Goal: Task Accomplishment & Management: Use online tool/utility

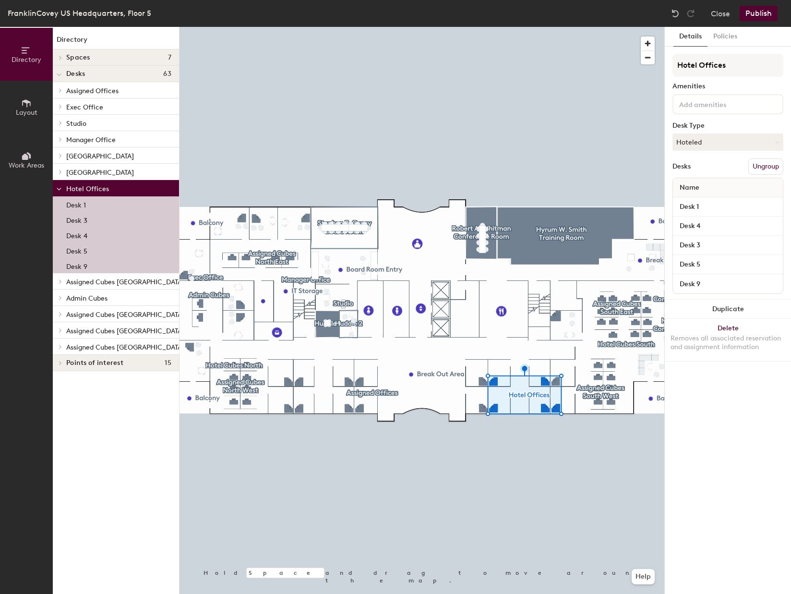
click at [79, 250] on p "Desk 5" at bounding box center [76, 249] width 21 height 11
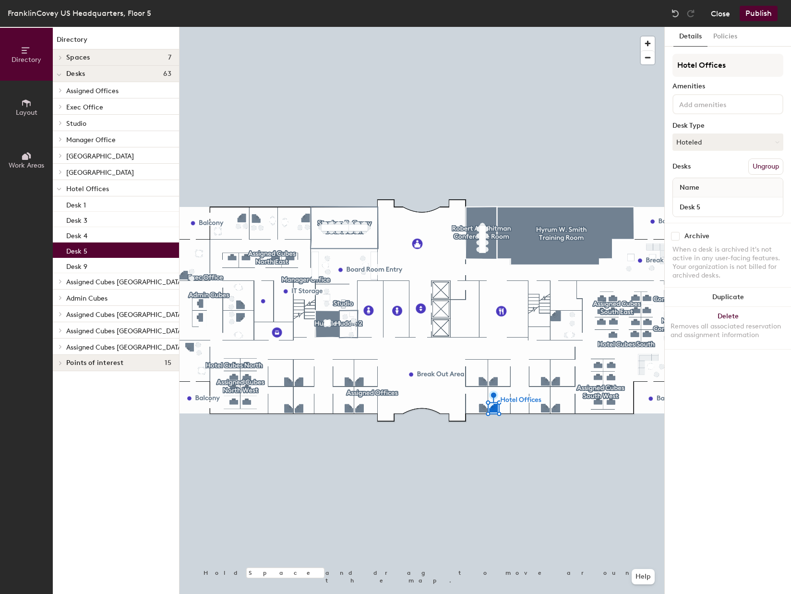
click at [722, 12] on button "Close" at bounding box center [720, 13] width 19 height 15
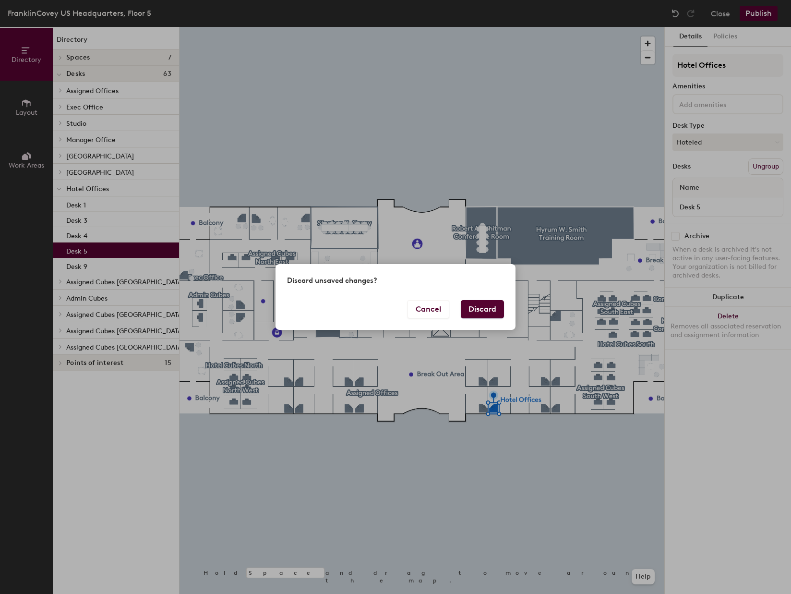
click at [481, 307] on button "Discard" at bounding box center [482, 309] width 43 height 18
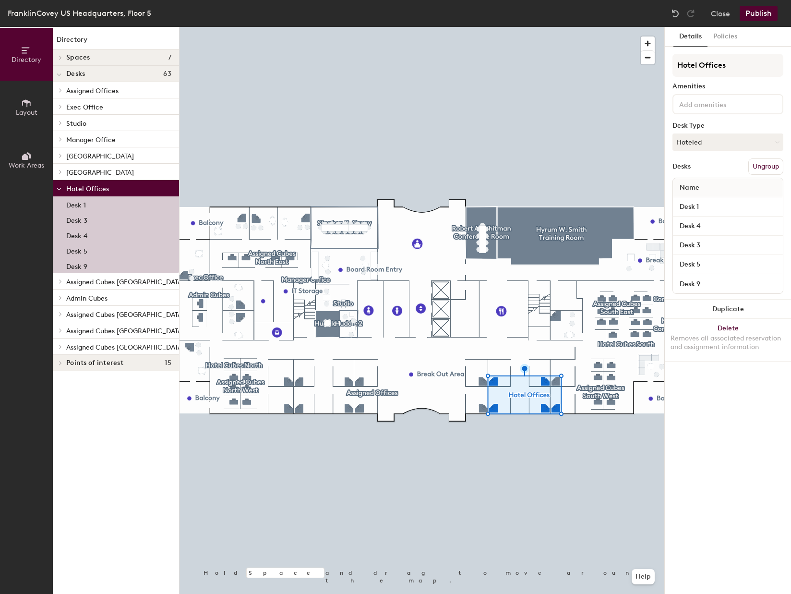
click at [59, 91] on icon at bounding box center [61, 90] width 4 height 5
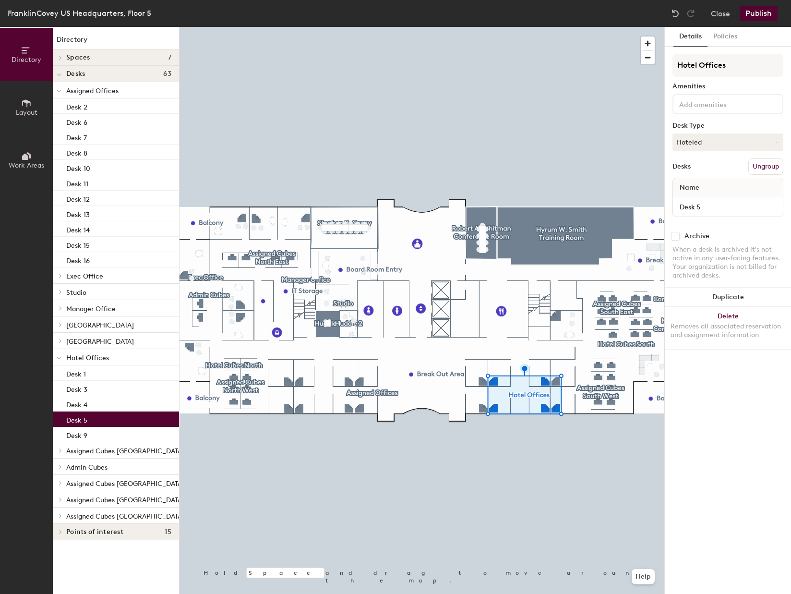
click at [79, 418] on p "Desk 5" at bounding box center [76, 418] width 21 height 11
click at [763, 166] on button "Ungroup" at bounding box center [766, 166] width 35 height 16
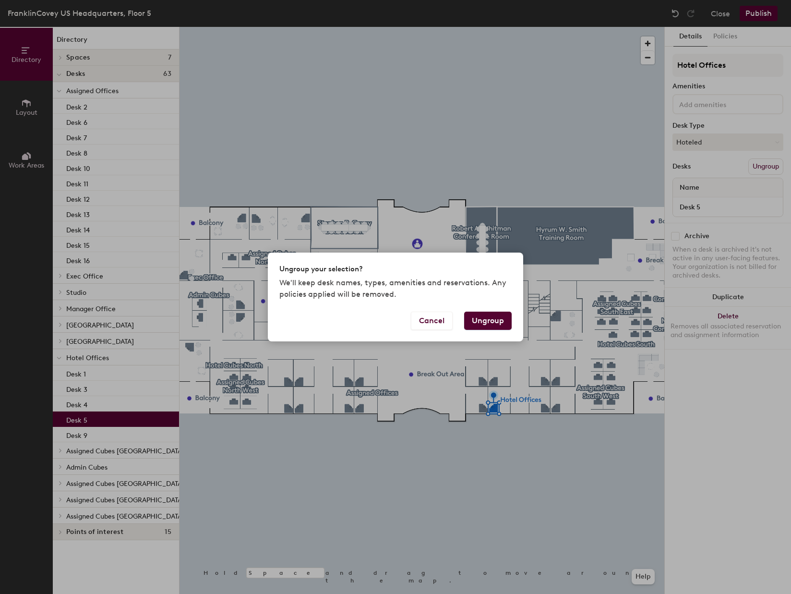
click at [498, 324] on button "Ungroup" at bounding box center [488, 321] width 48 height 18
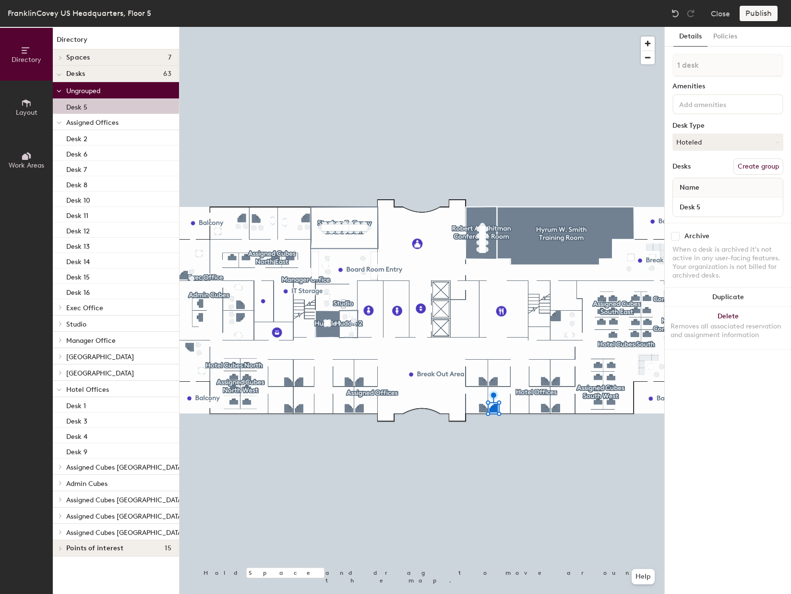
click at [58, 91] on icon at bounding box center [59, 91] width 4 height 2
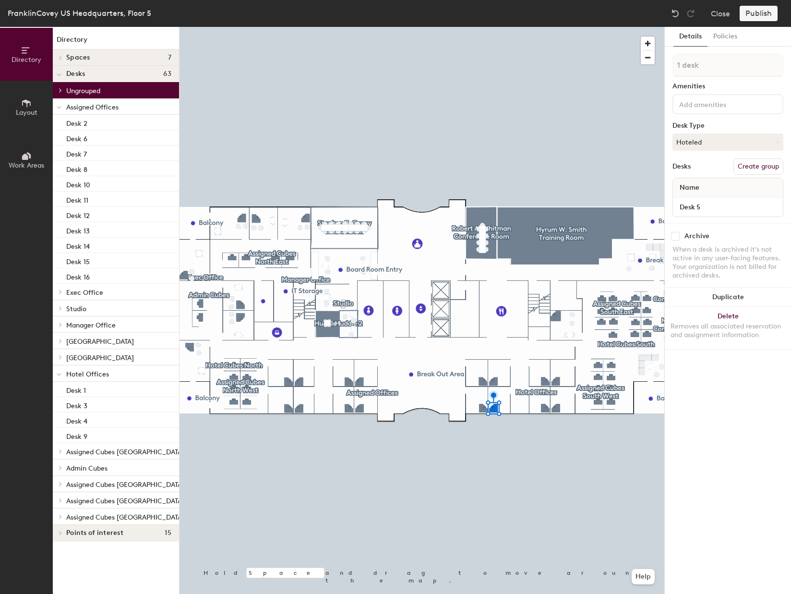
click at [58, 91] on span at bounding box center [60, 90] width 8 height 5
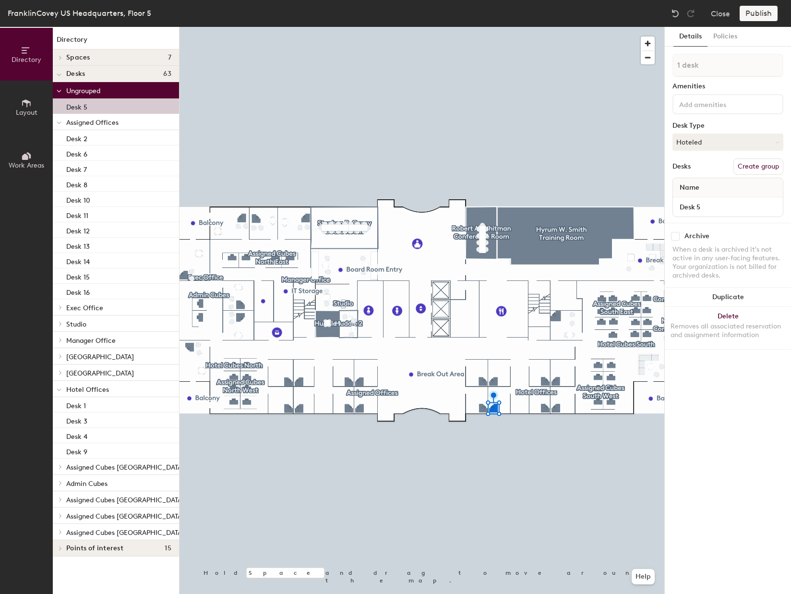
click at [83, 107] on p "Desk 5" at bounding box center [76, 105] width 21 height 11
click at [775, 145] on button "Hoteled" at bounding box center [728, 141] width 111 height 17
click at [701, 171] on div "Assigned" at bounding box center [721, 172] width 96 height 14
click at [710, 186] on div "Name" at bounding box center [728, 187] width 110 height 19
click at [709, 212] on input "Desk 5" at bounding box center [728, 206] width 106 height 13
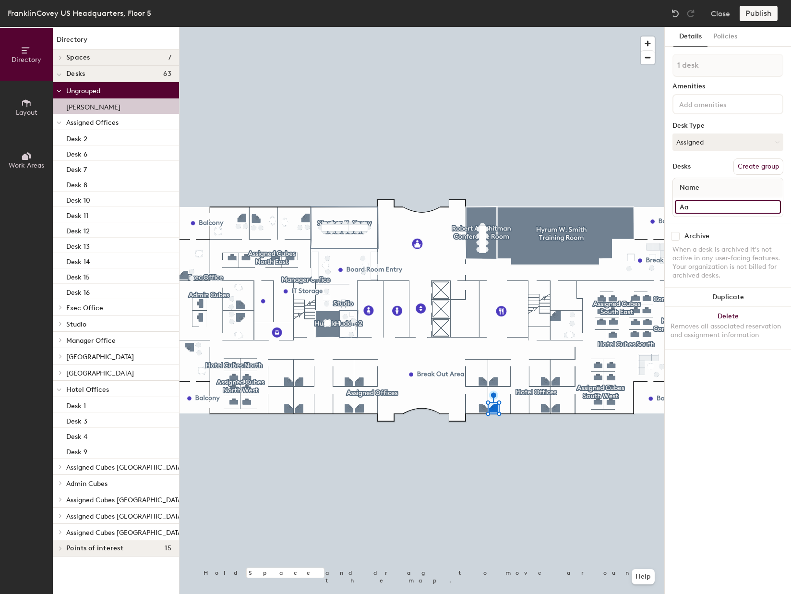
type input "A"
type input "Desk 5"
click at [754, 394] on div "Details Policies 1 desk Amenities Desk Type Assigned Desks Create group Name De…" at bounding box center [728, 310] width 126 height 567
click at [758, 15] on div "Publish" at bounding box center [762, 13] width 44 height 15
click at [720, 14] on button "Close" at bounding box center [720, 13] width 19 height 15
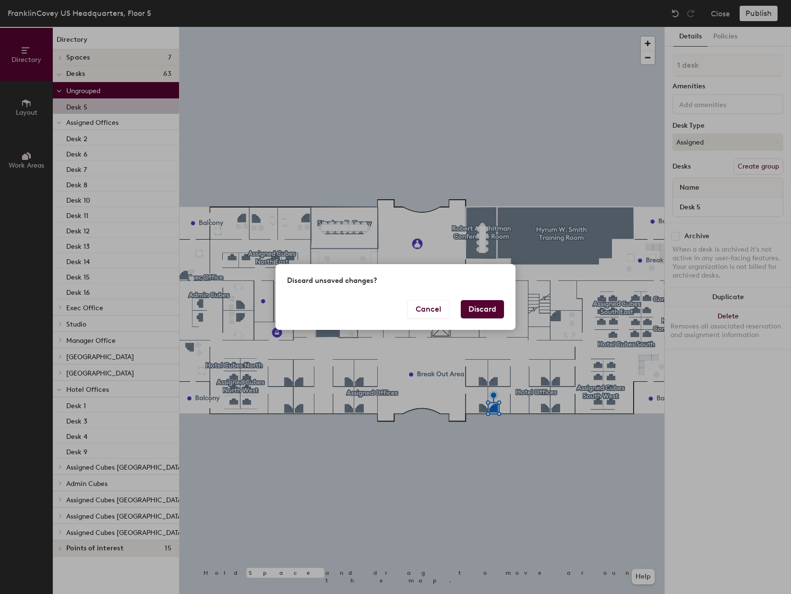
click at [479, 305] on button "Discard" at bounding box center [482, 309] width 43 height 18
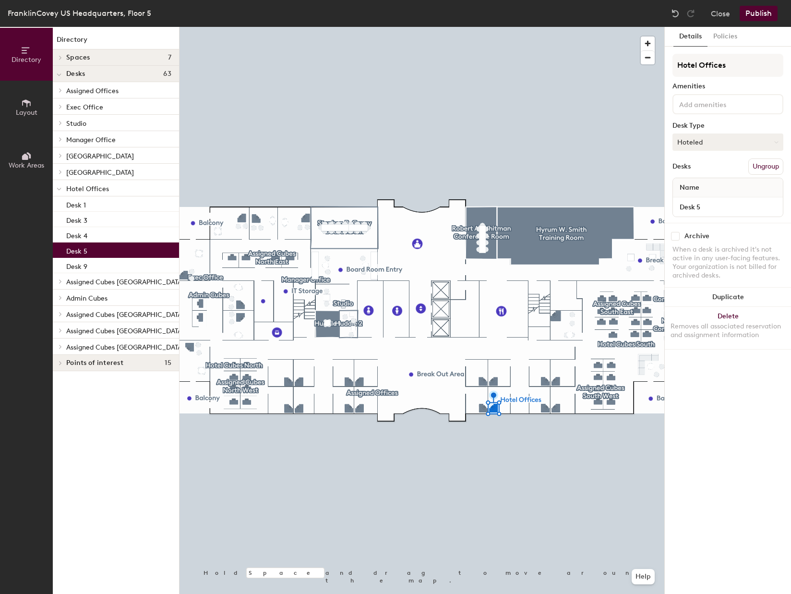
click at [777, 144] on icon at bounding box center [777, 142] width 4 height 4
click at [706, 171] on div "Assigned" at bounding box center [721, 172] width 96 height 14
click at [760, 167] on button "Ungroup" at bounding box center [766, 166] width 35 height 16
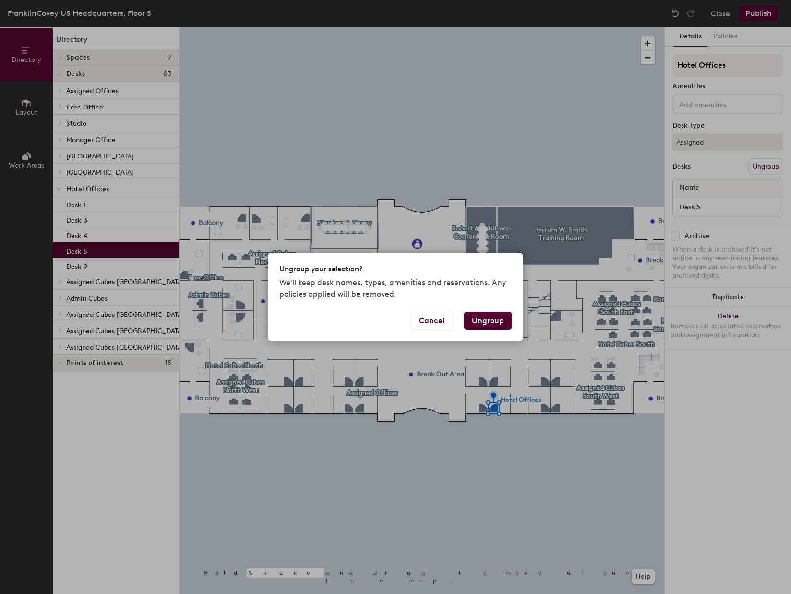
click at [484, 317] on button "Ungroup" at bounding box center [488, 321] width 48 height 18
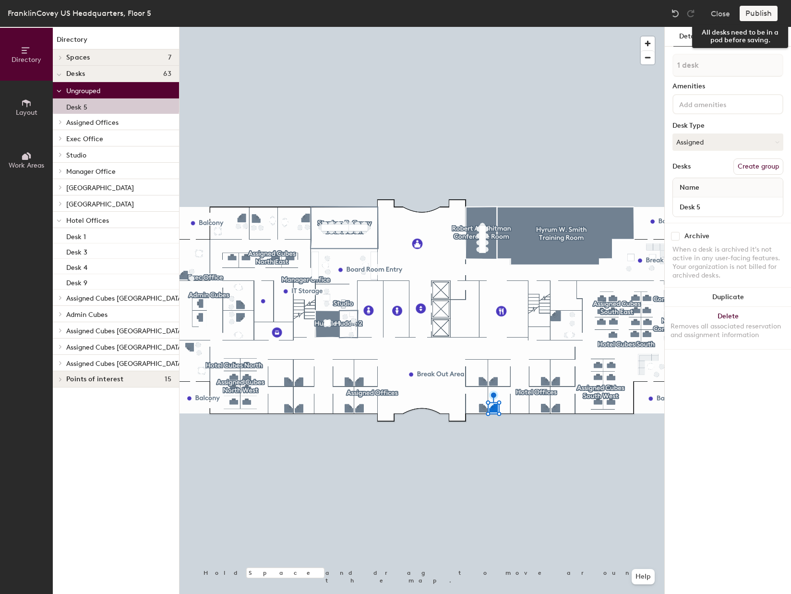
click at [754, 15] on div "Publish" at bounding box center [762, 13] width 44 height 15
click at [756, 12] on div "Publish" at bounding box center [762, 13] width 44 height 15
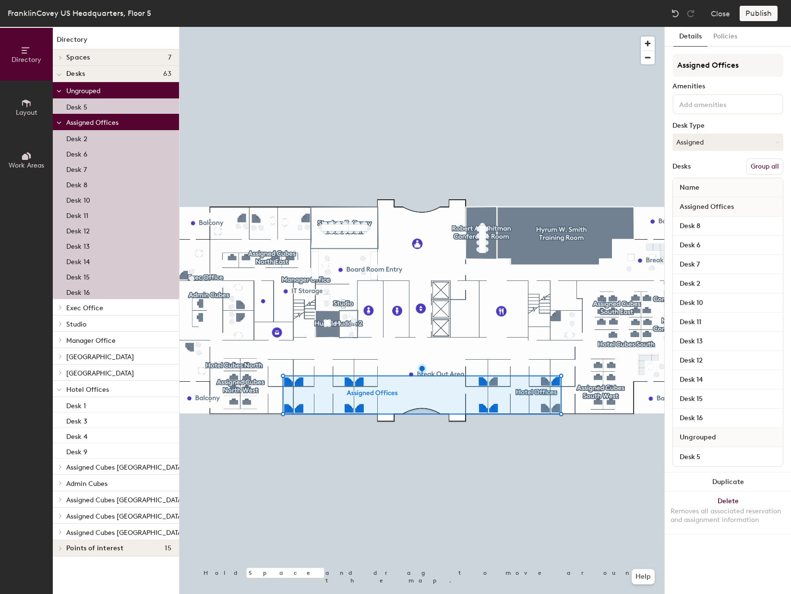
click at [764, 167] on button "Group all" at bounding box center [765, 166] width 37 height 16
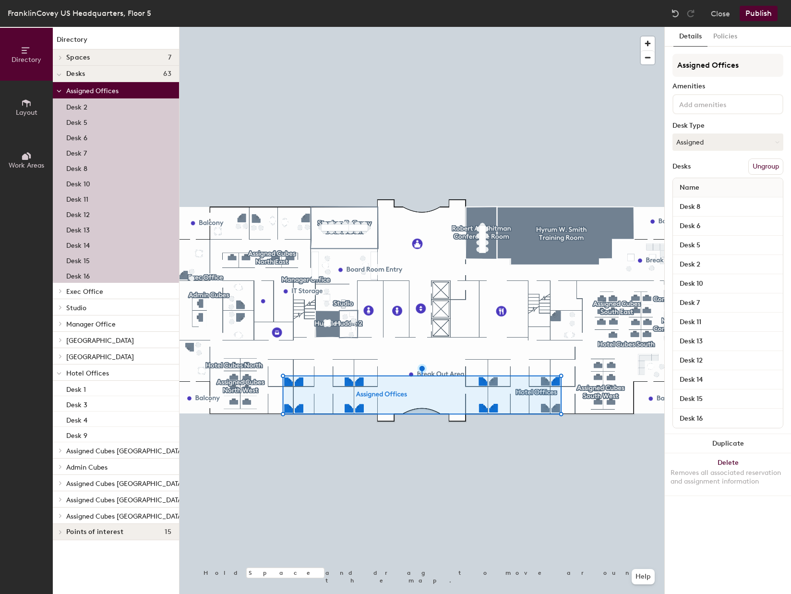
click at [755, 13] on button "Publish" at bounding box center [759, 13] width 38 height 15
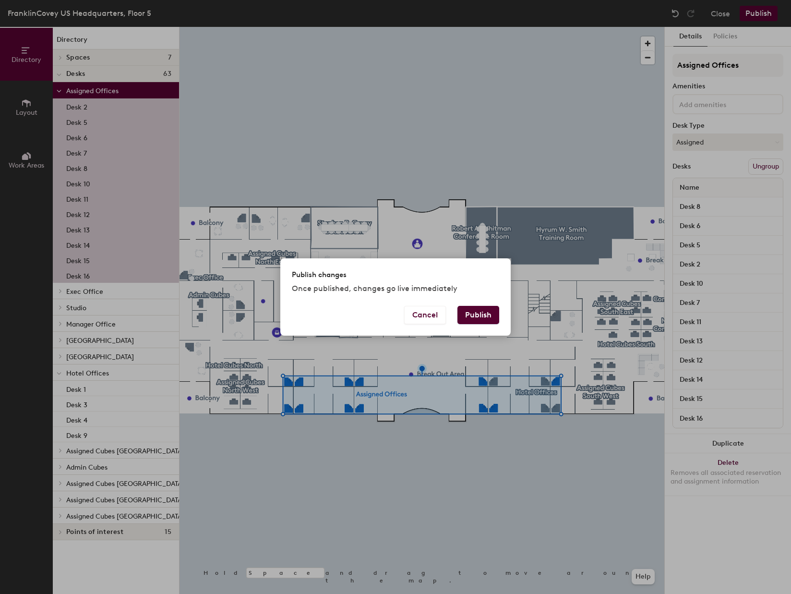
click at [482, 315] on button "Publish" at bounding box center [479, 315] width 42 height 18
